Goal: Task Accomplishment & Management: Manage account settings

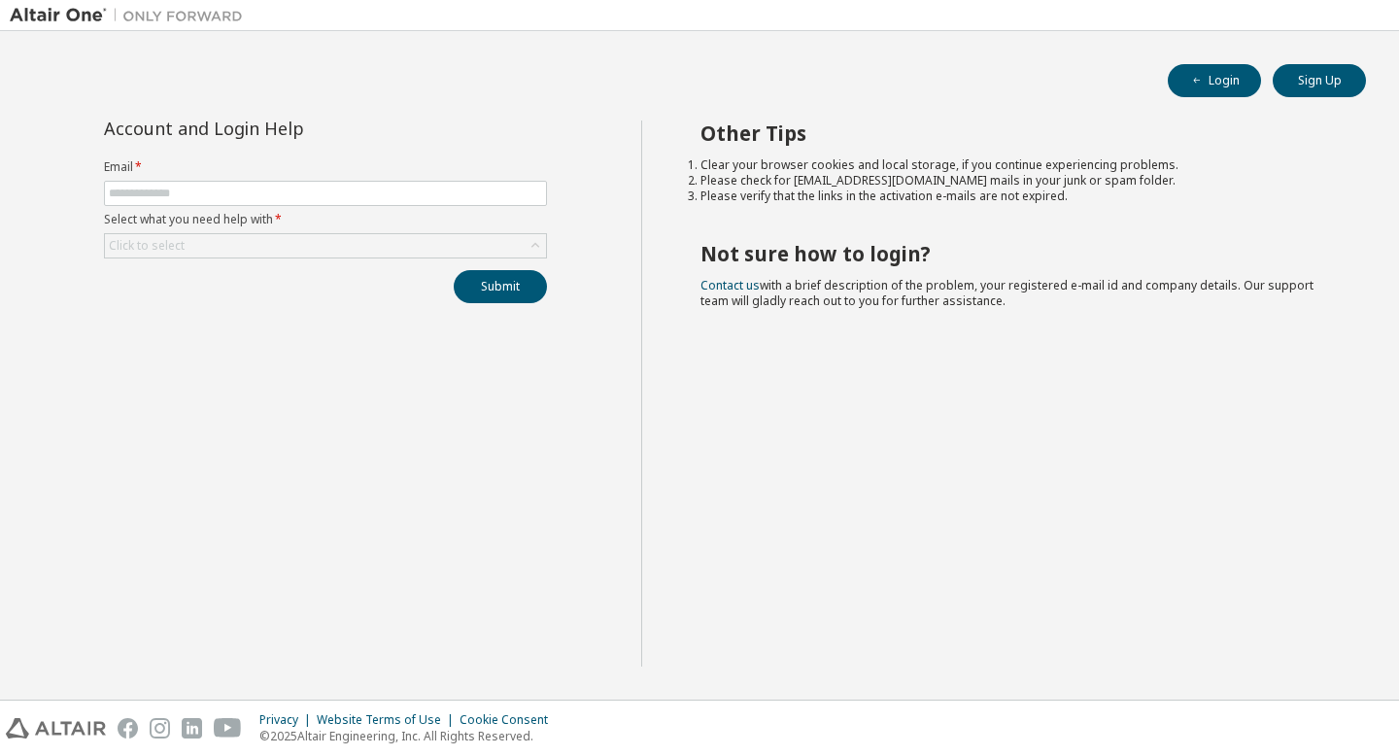
type input "**********"
click at [313, 259] on div "**********" at bounding box center [325, 211] width 466 height 183
click at [293, 245] on div "Click to select" at bounding box center [325, 245] width 441 height 23
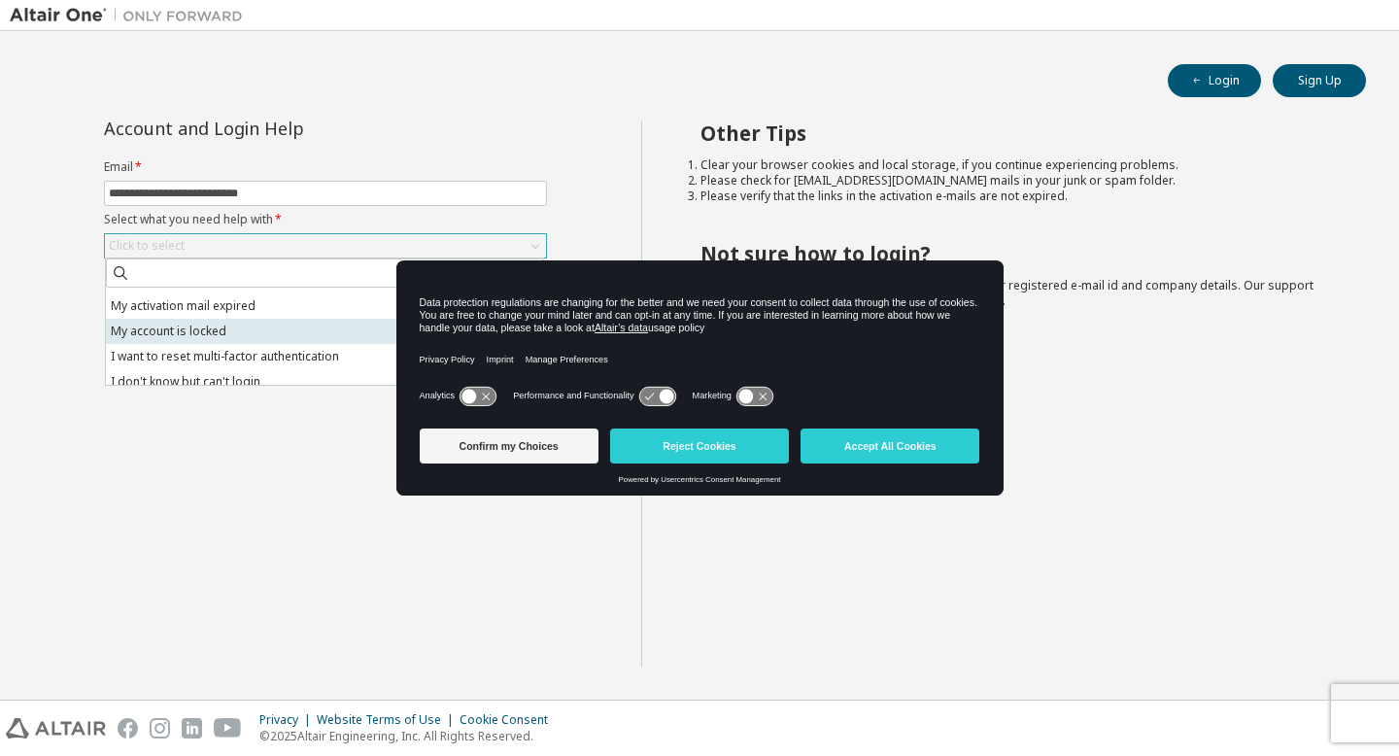
scroll to position [54, 0]
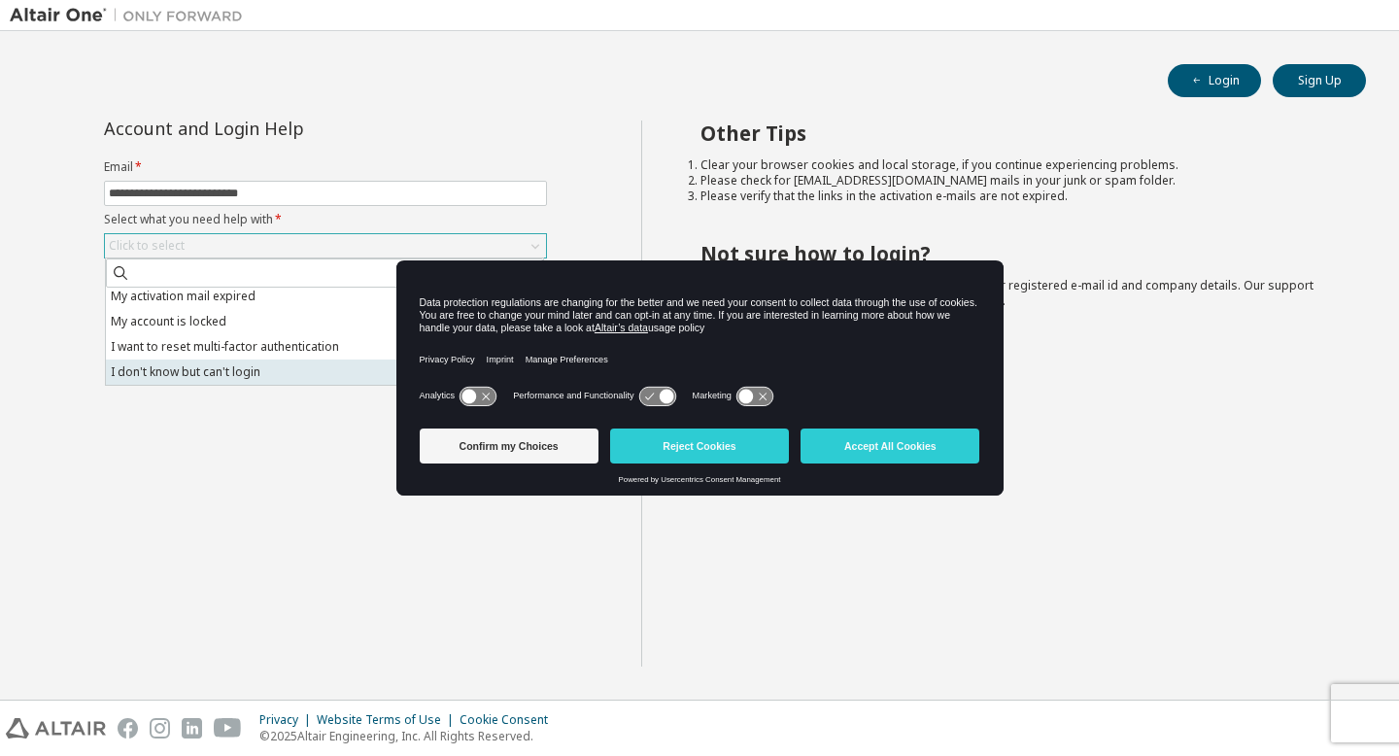
click at [283, 368] on li "I don't know but can't login" at bounding box center [324, 371] width 437 height 25
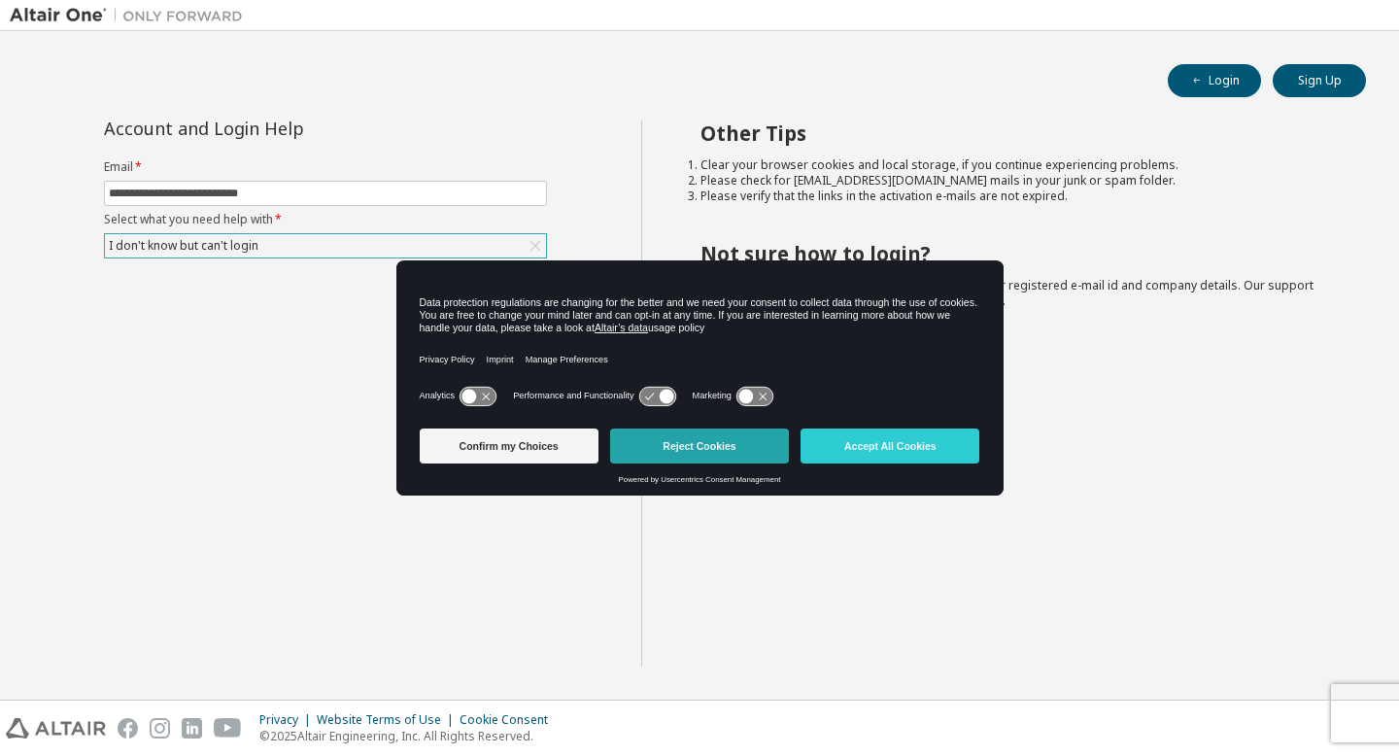
click at [742, 442] on button "Reject Cookies" at bounding box center [699, 445] width 179 height 35
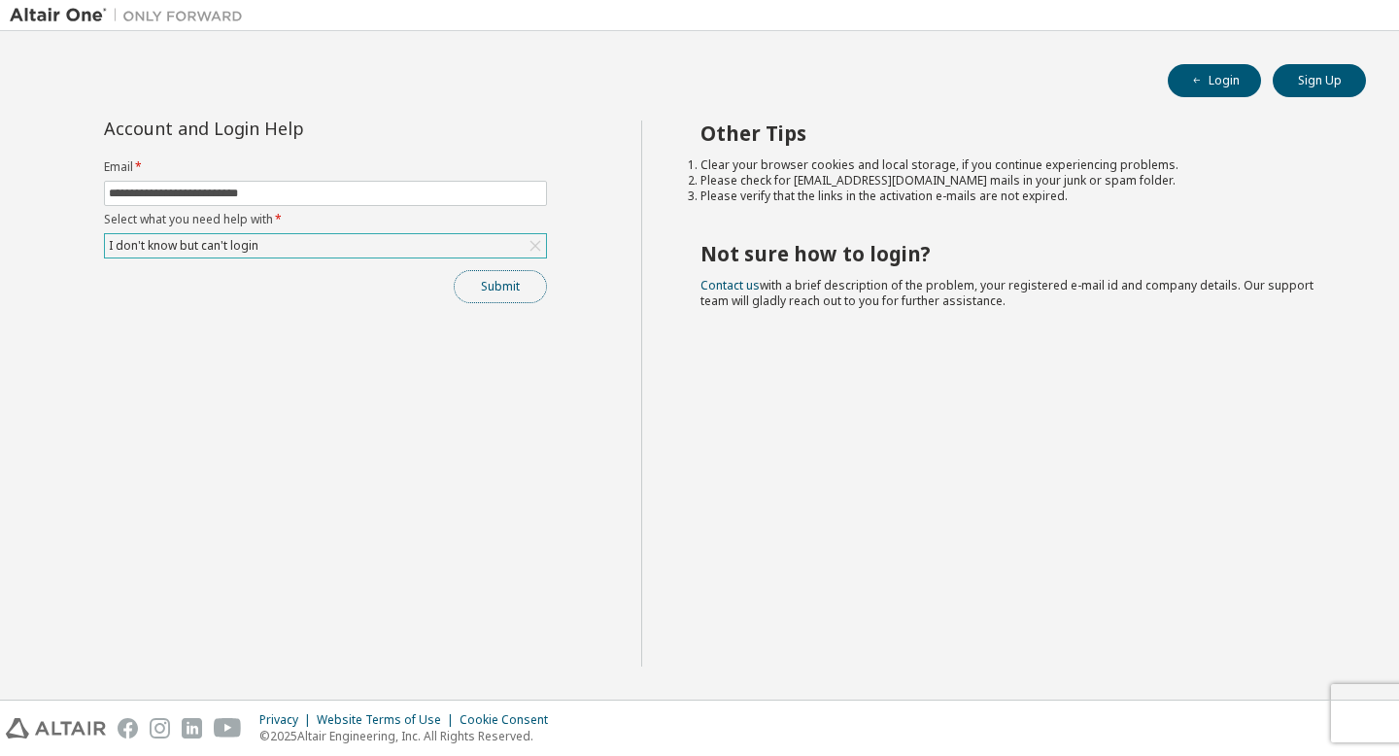
click at [477, 276] on button "Submit" at bounding box center [500, 286] width 93 height 33
click at [524, 295] on button "Submit" at bounding box center [500, 286] width 93 height 33
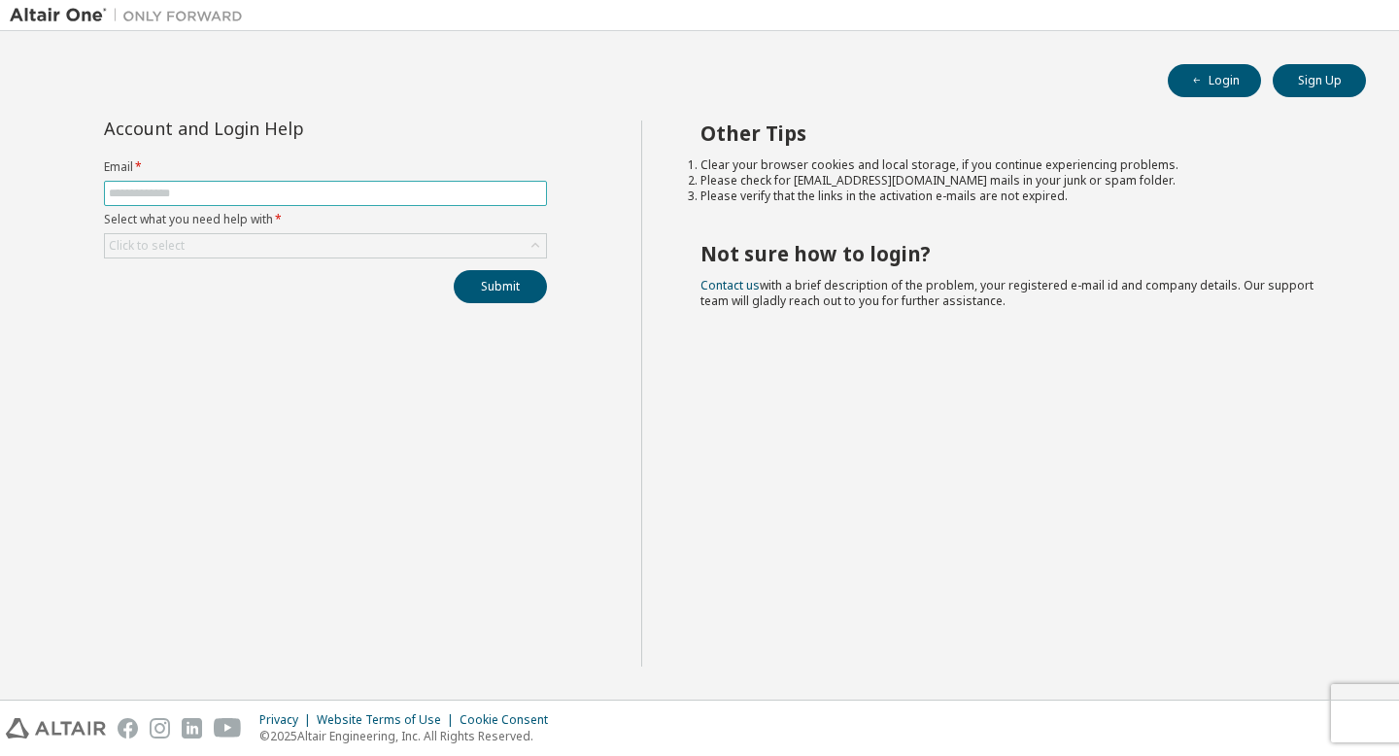
click at [414, 188] on input "text" at bounding box center [325, 194] width 433 height 16
type input "**********"
click at [339, 249] on div "Click to select" at bounding box center [325, 245] width 441 height 23
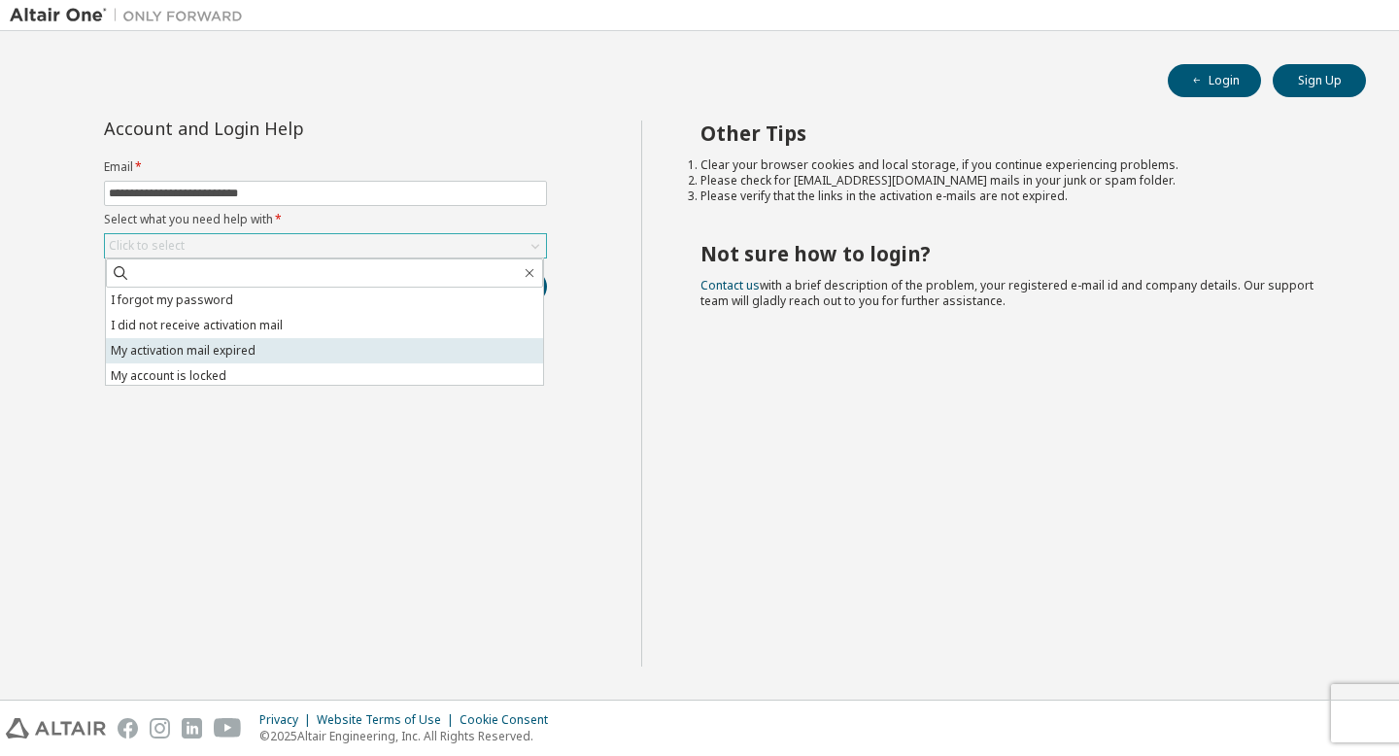
click at [280, 348] on li "My activation mail expired" at bounding box center [324, 350] width 437 height 25
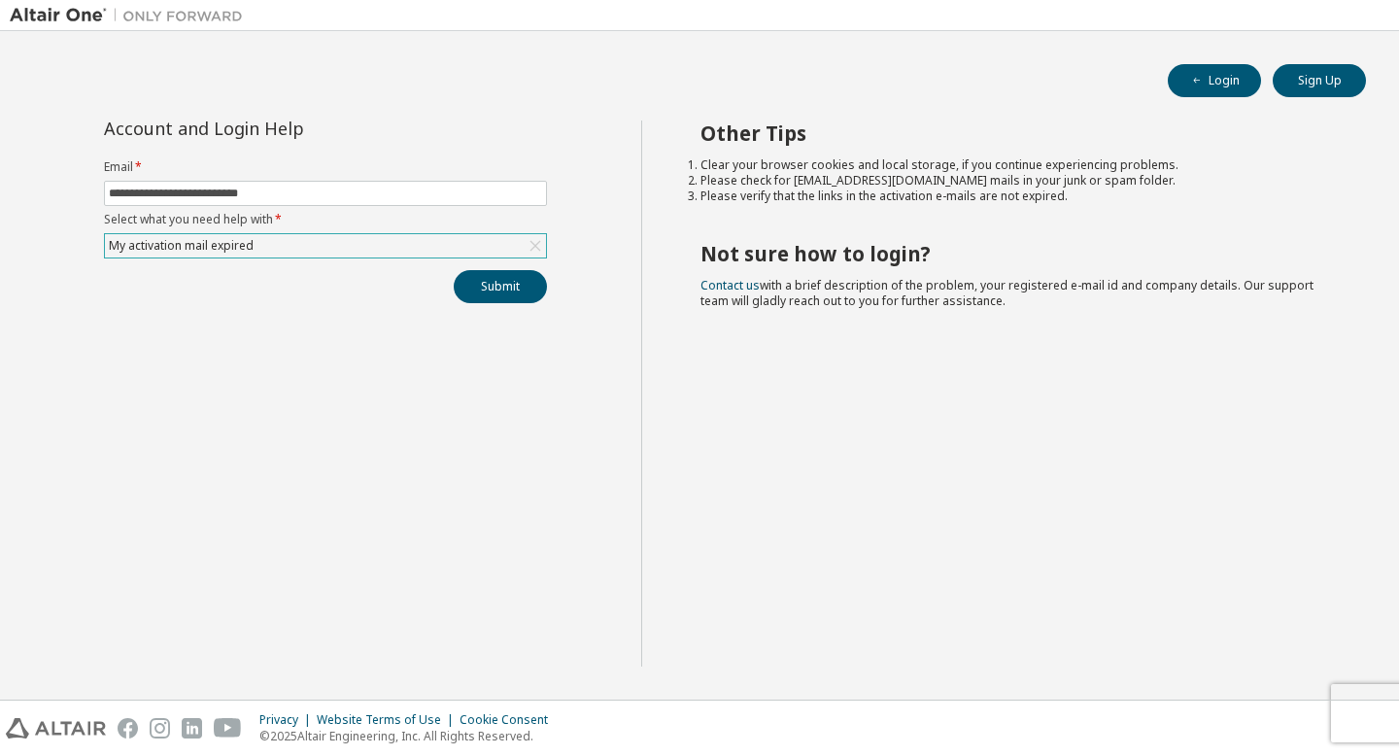
click at [512, 267] on div "**********" at bounding box center [325, 211] width 466 height 183
click at [498, 285] on button "Submit" at bounding box center [500, 286] width 93 height 33
click at [1264, 705] on link "Altair support" at bounding box center [1258, 703] width 78 height 17
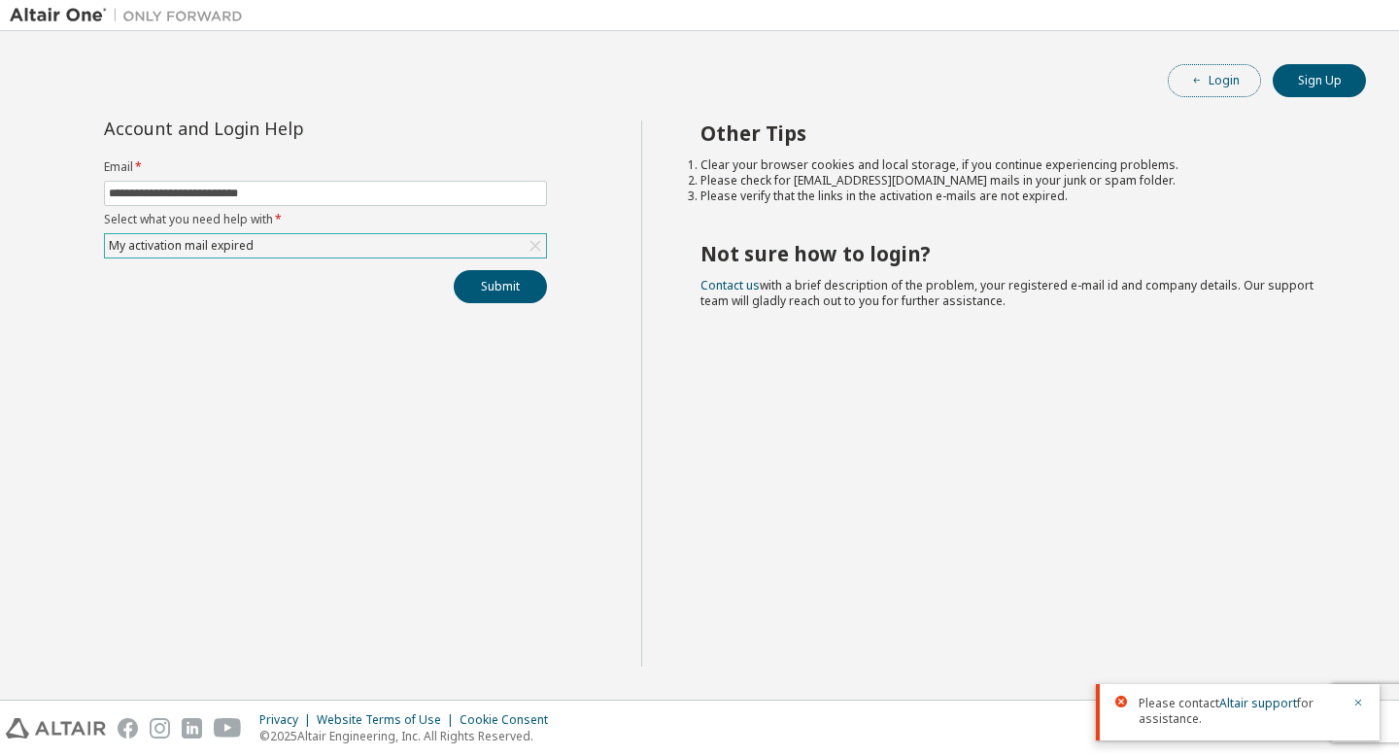
click at [1225, 90] on button "Login" at bounding box center [1214, 80] width 93 height 33
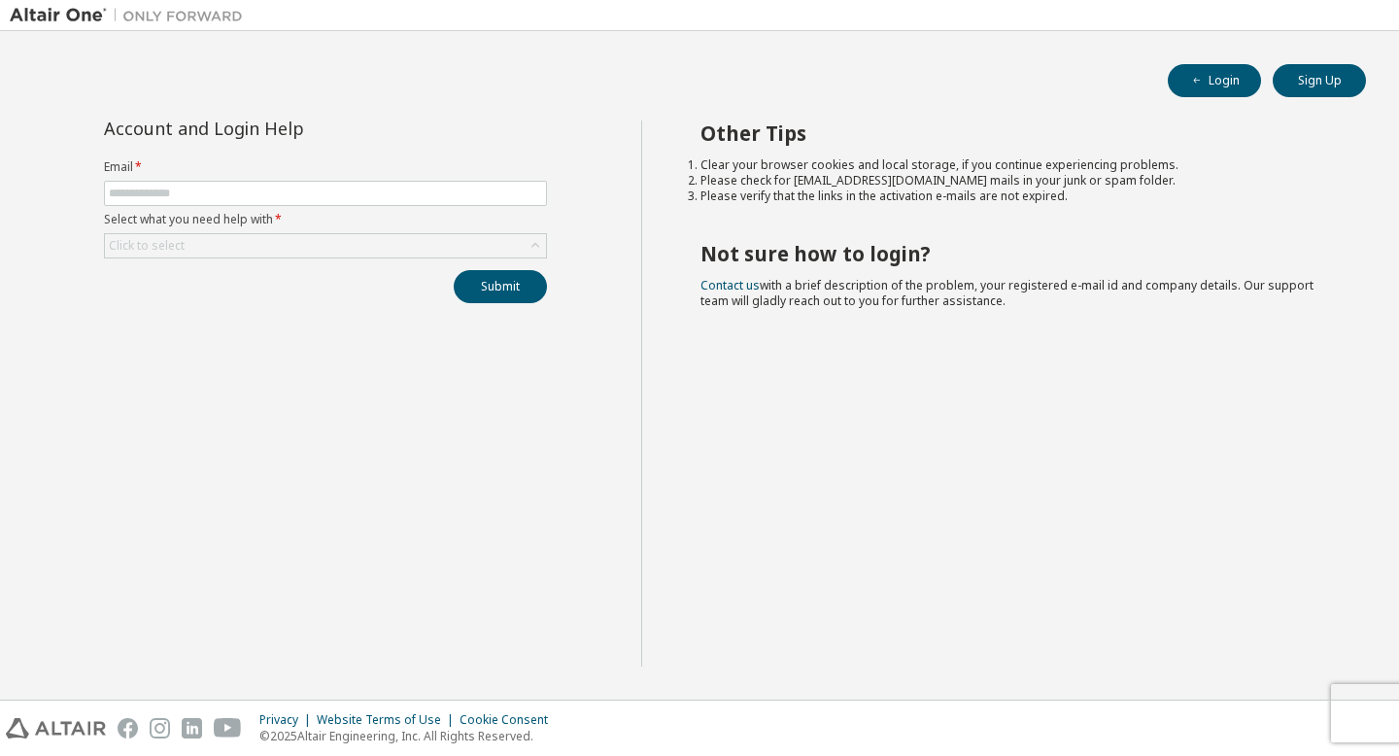
click at [78, 19] on img at bounding box center [131, 15] width 243 height 19
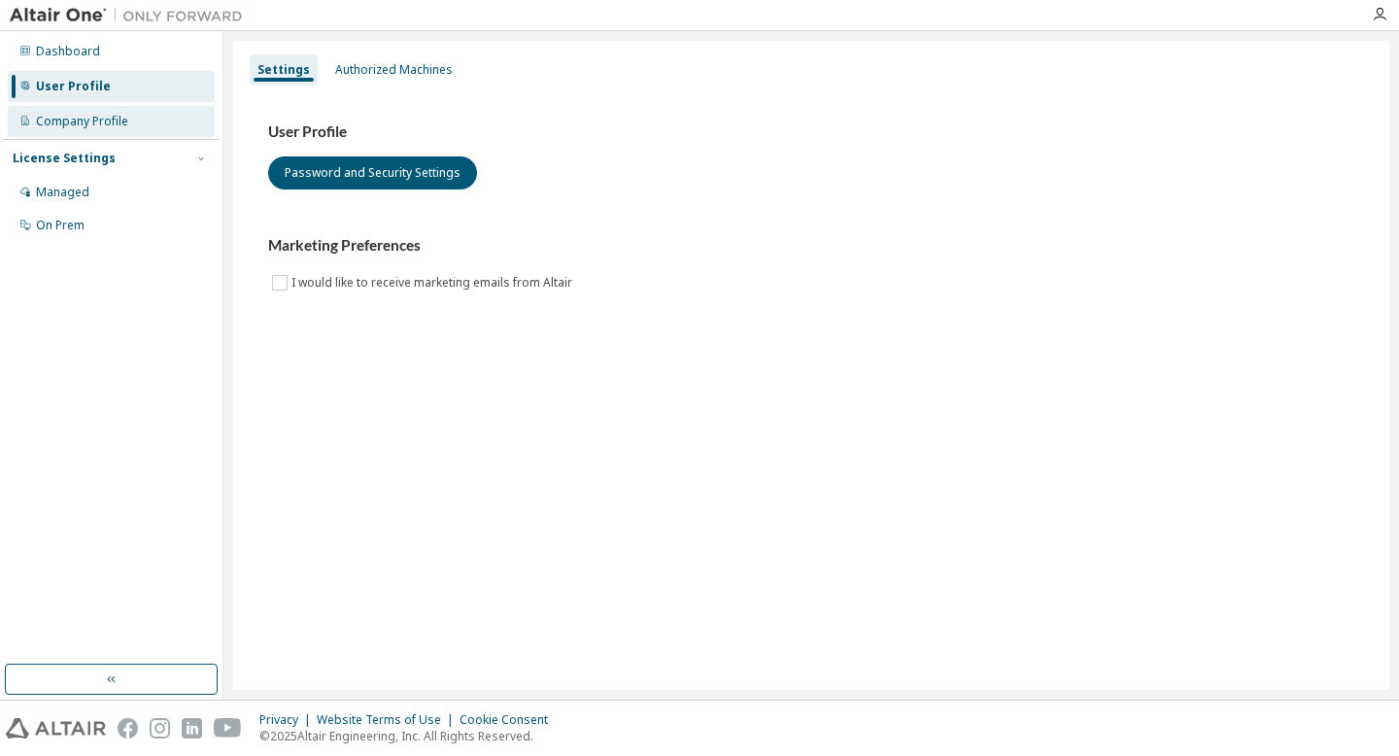
click at [119, 117] on div "Company Profile" at bounding box center [82, 122] width 92 height 16
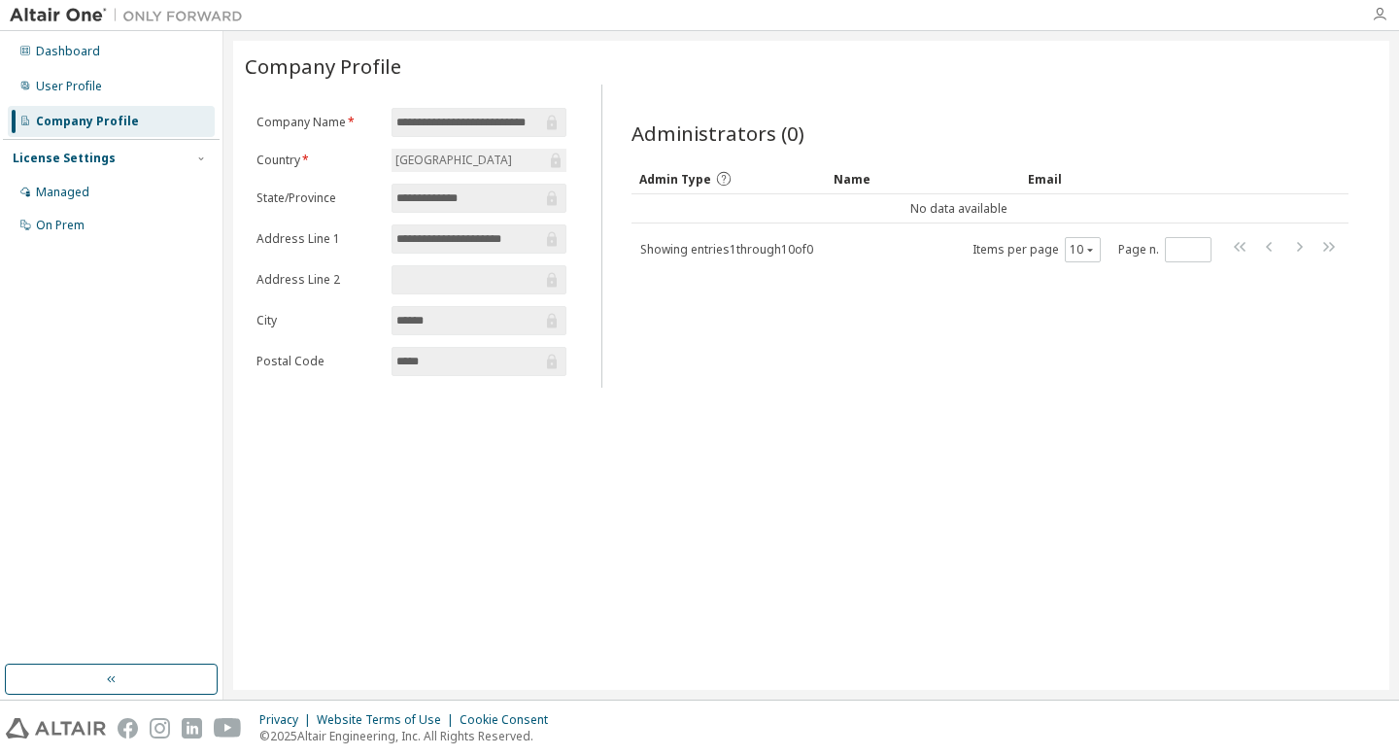
click at [1382, 9] on icon "button" at bounding box center [1380, 15] width 16 height 16
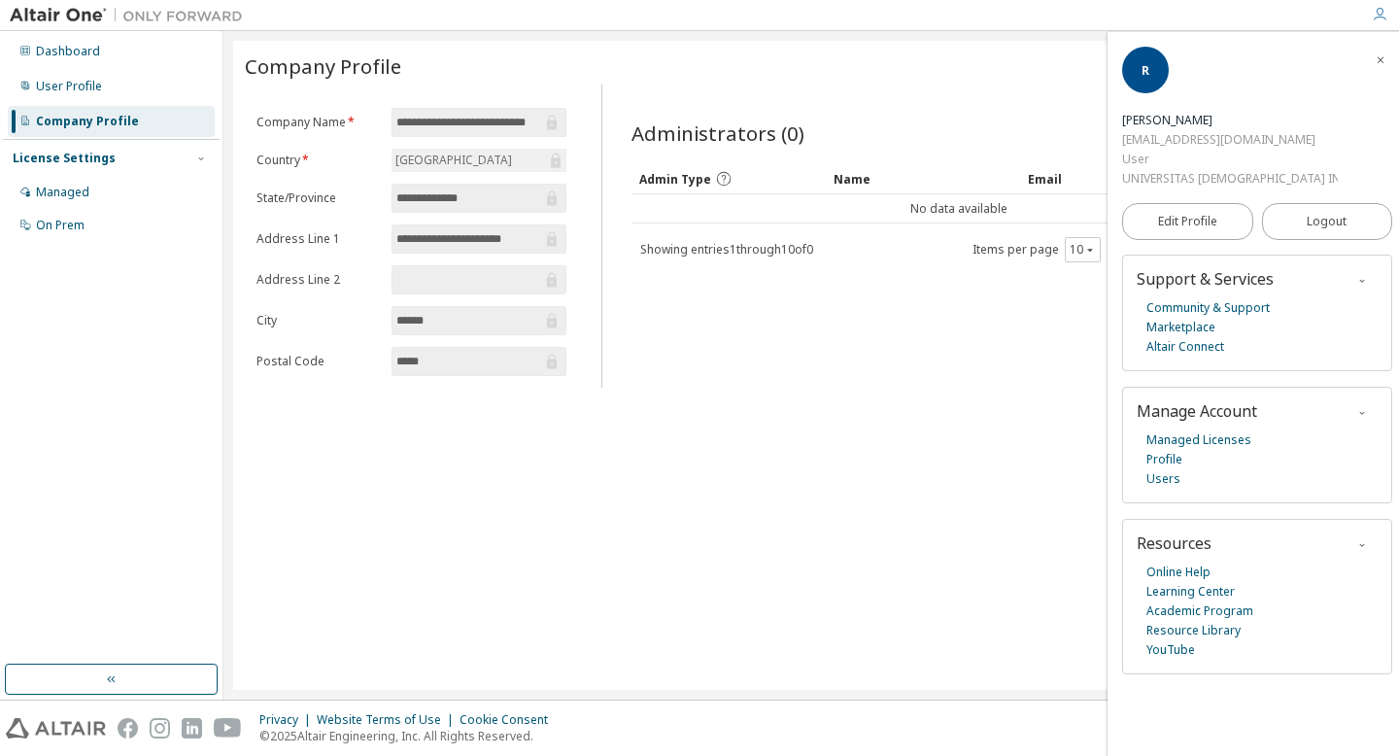
click at [1229, 111] on div "[PERSON_NAME]" at bounding box center [1230, 120] width 216 height 19
click at [1188, 621] on link "Resource Library" at bounding box center [1193, 630] width 94 height 19
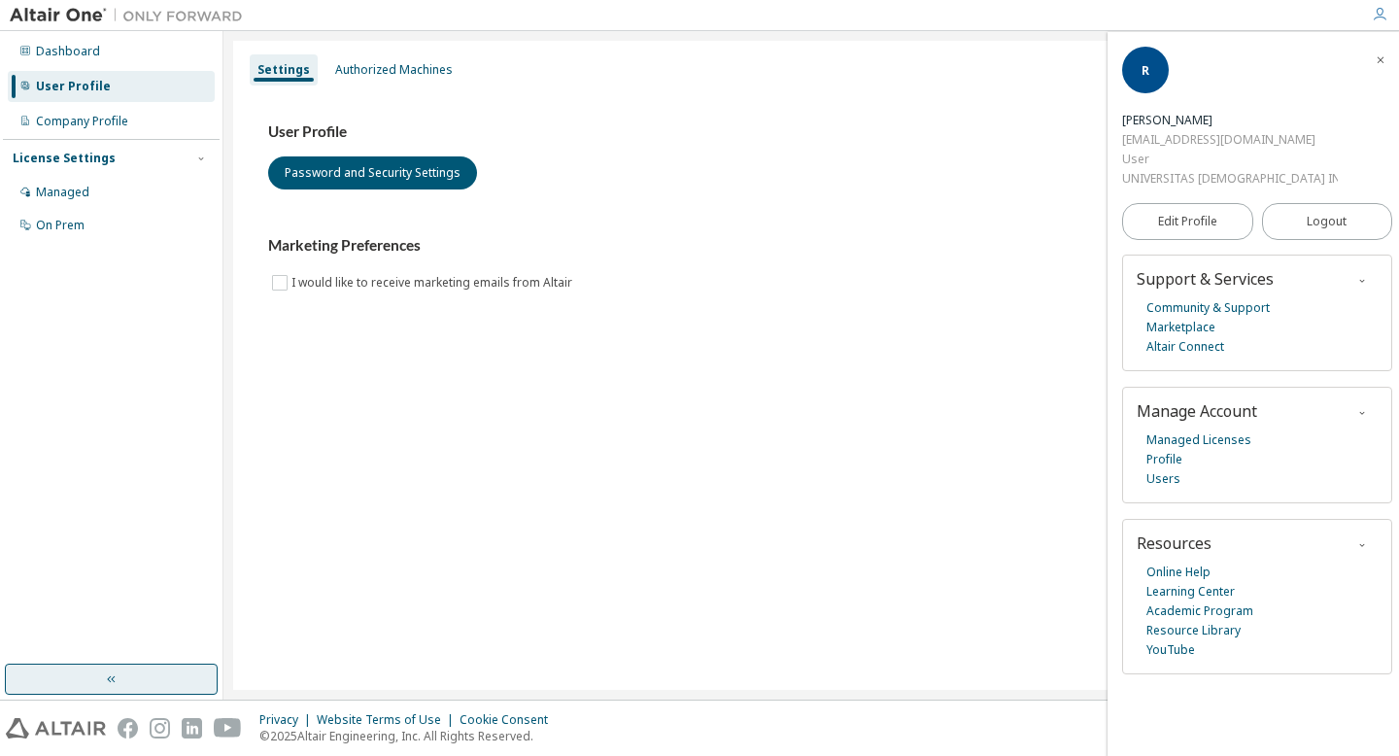
click at [109, 677] on icon "button" at bounding box center [111, 679] width 8 height 7
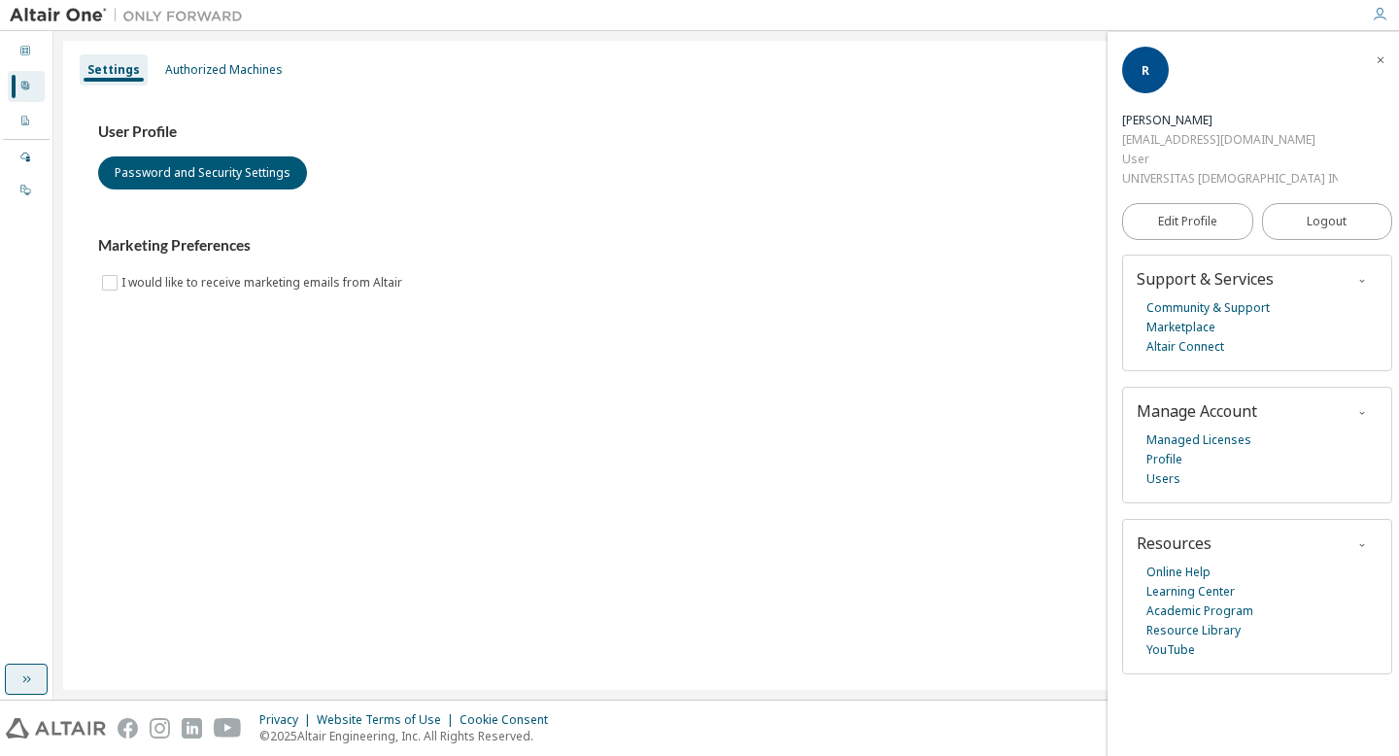
click at [23, 686] on icon "button" at bounding box center [26, 679] width 16 height 16
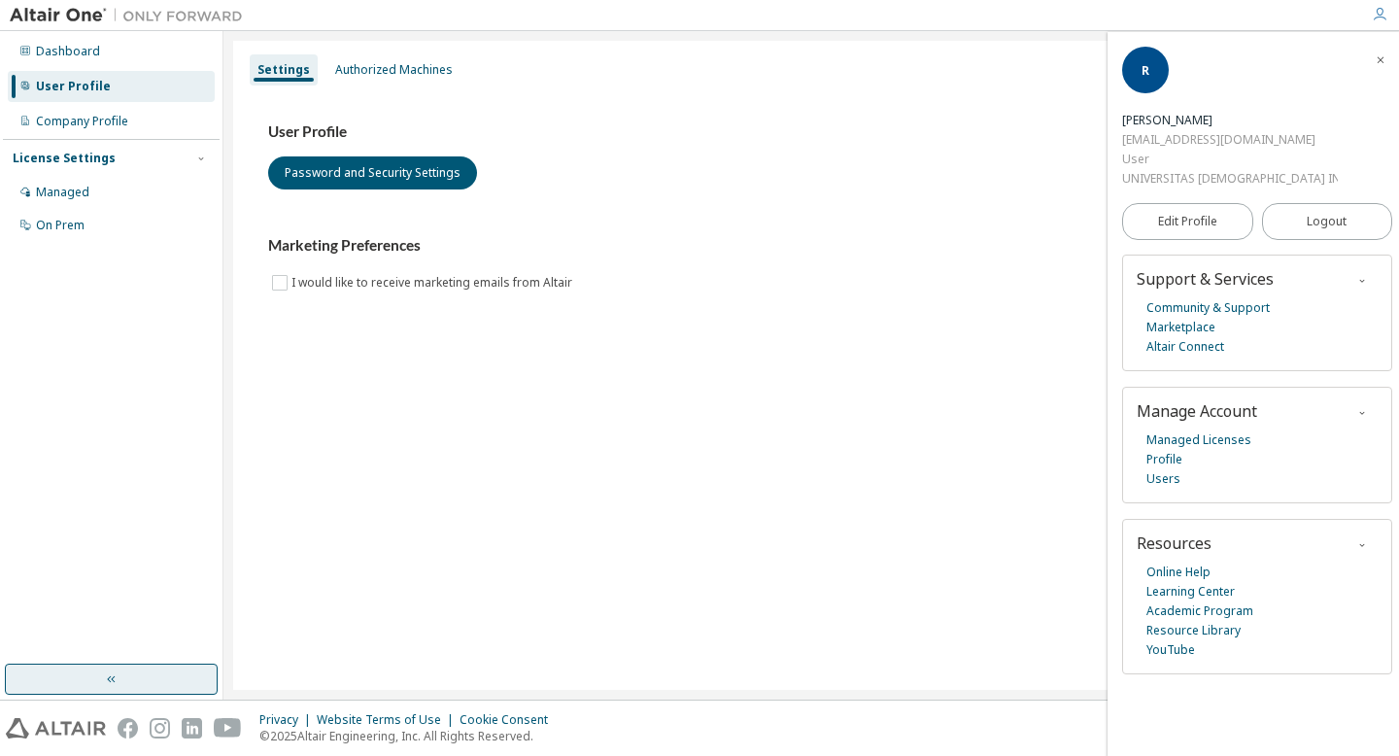
click at [53, 13] on img at bounding box center [131, 15] width 243 height 19
click at [1199, 601] on link "Academic Program" at bounding box center [1199, 610] width 107 height 19
